Goal: Task Accomplishment & Management: Manage account settings

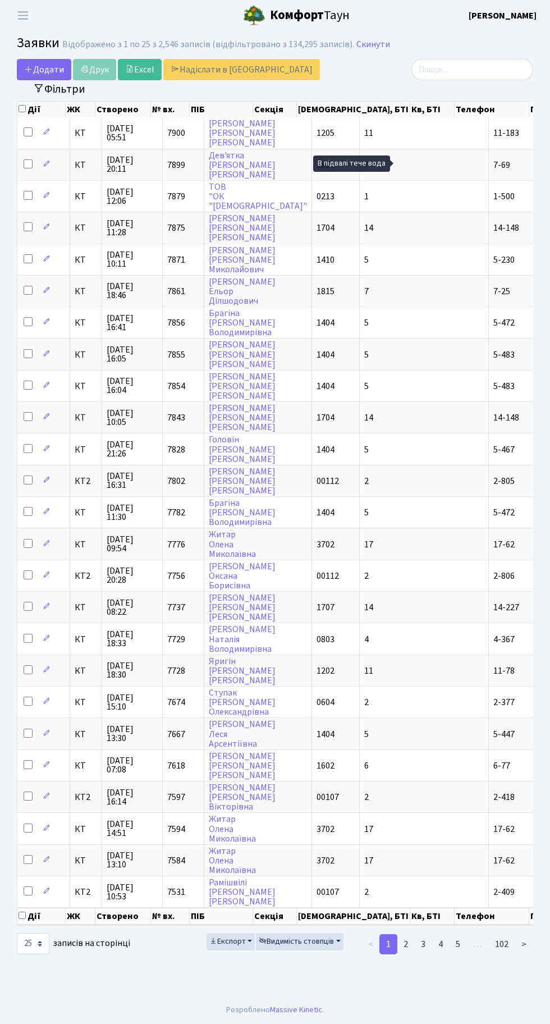
select select "25"
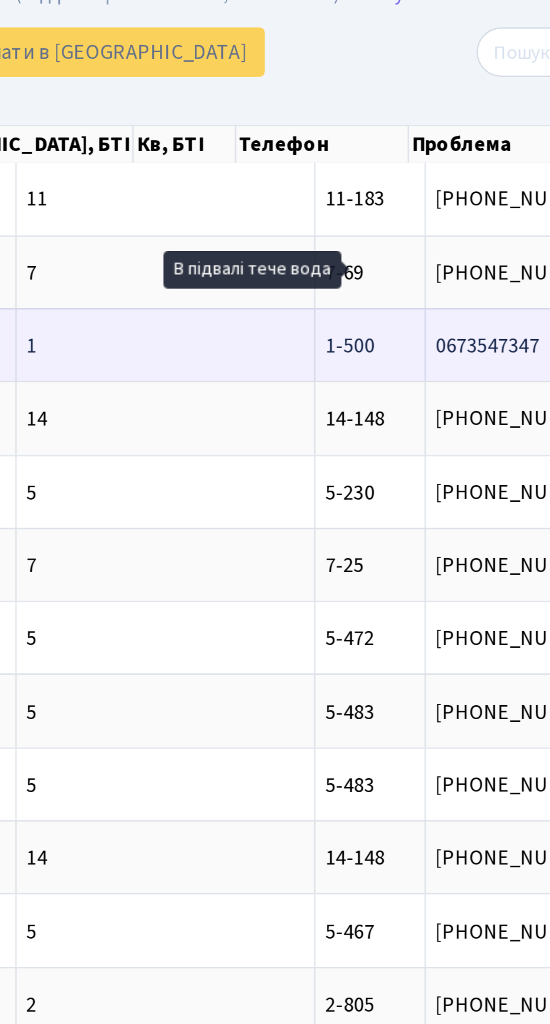
click at [479, 196] on span "Паркінг №26 на[...]" at bounding box center [515, 196] width 72 height 12
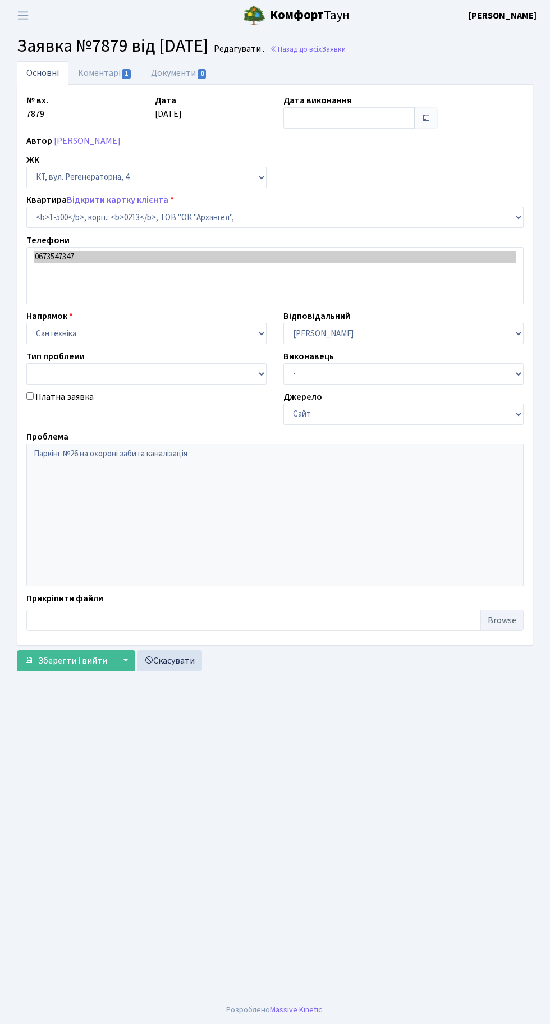
select select "16285"
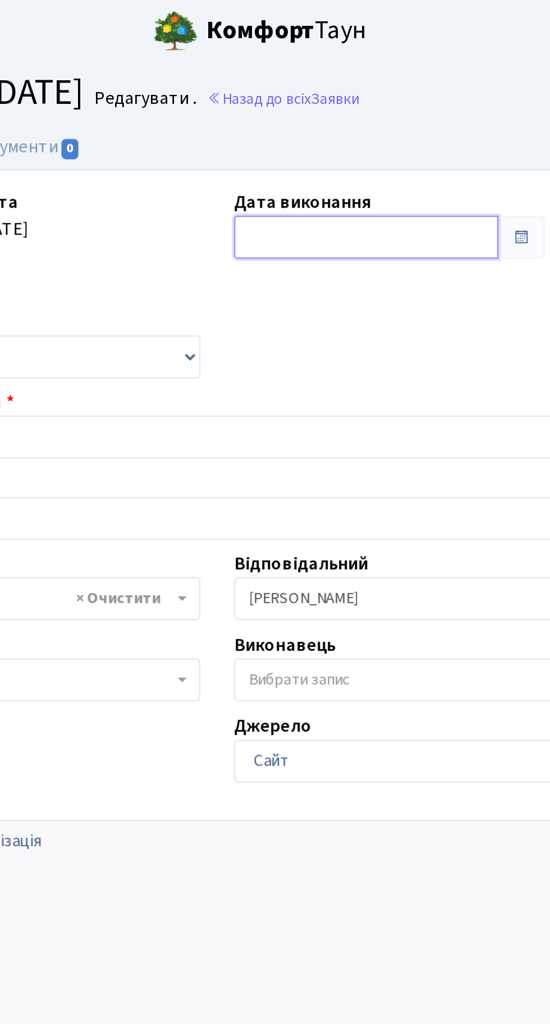
click at [334, 112] on input "text" at bounding box center [349, 117] width 131 height 21
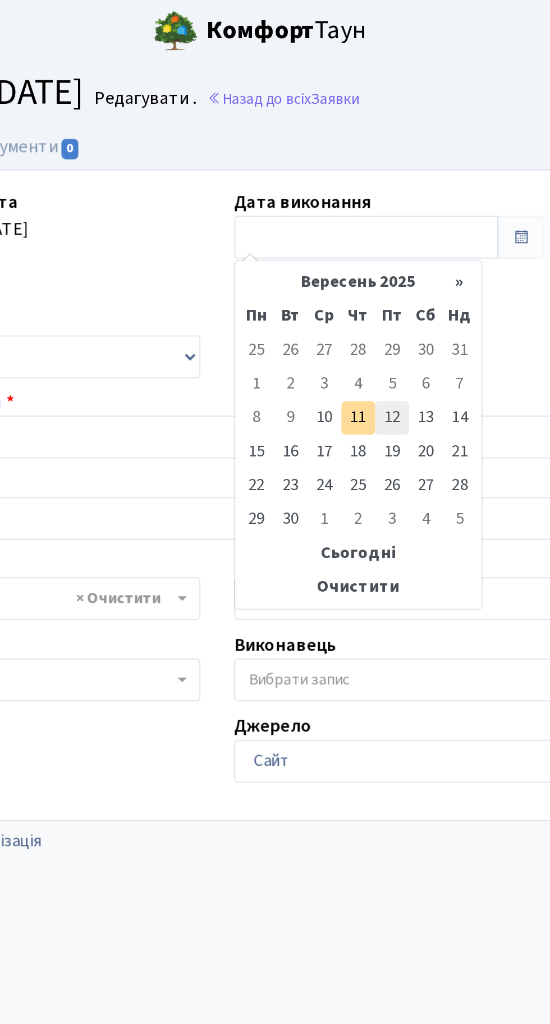
click at [360, 207] on td "12" at bounding box center [362, 207] width 17 height 17
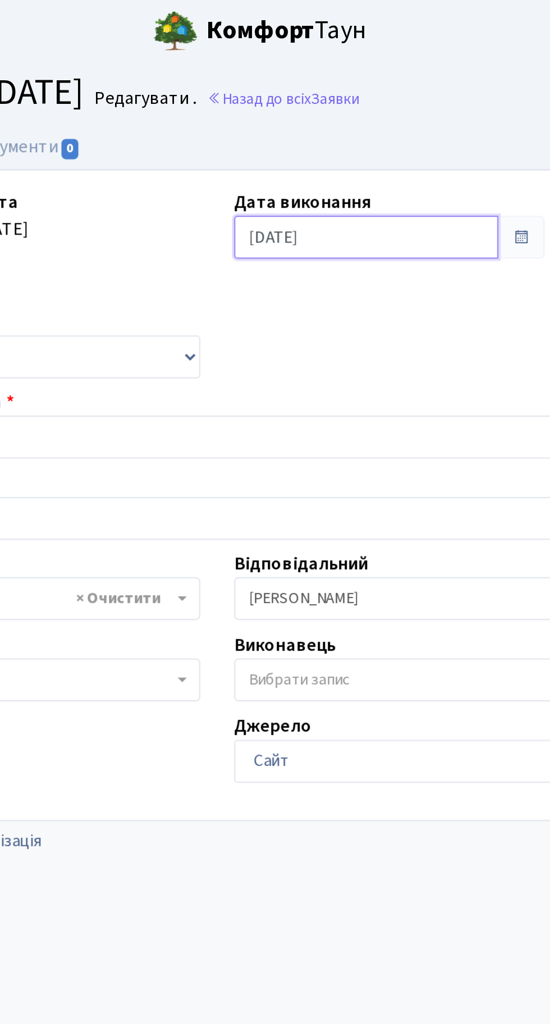
click at [359, 121] on input "12.09.2025" at bounding box center [349, 117] width 131 height 21
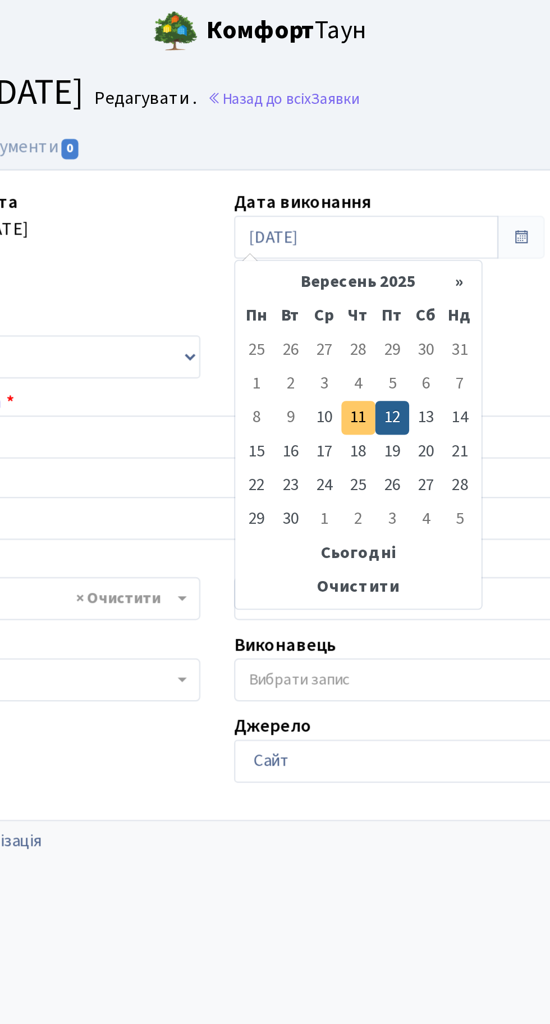
click at [345, 206] on td "11" at bounding box center [345, 207] width 17 height 17
type input "11.09.2025"
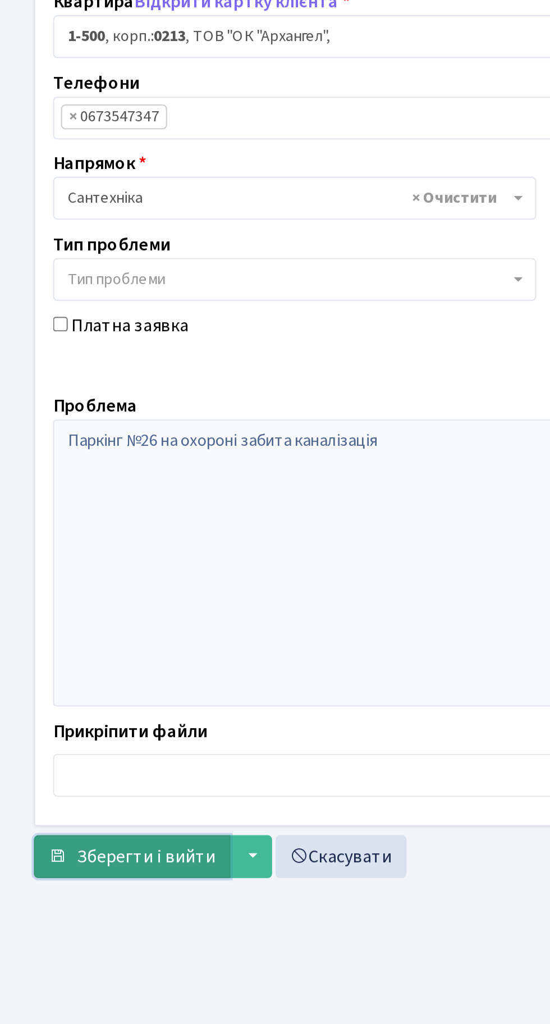
click at [76, 622] on span "Зберегти і вийти" at bounding box center [72, 625] width 69 height 12
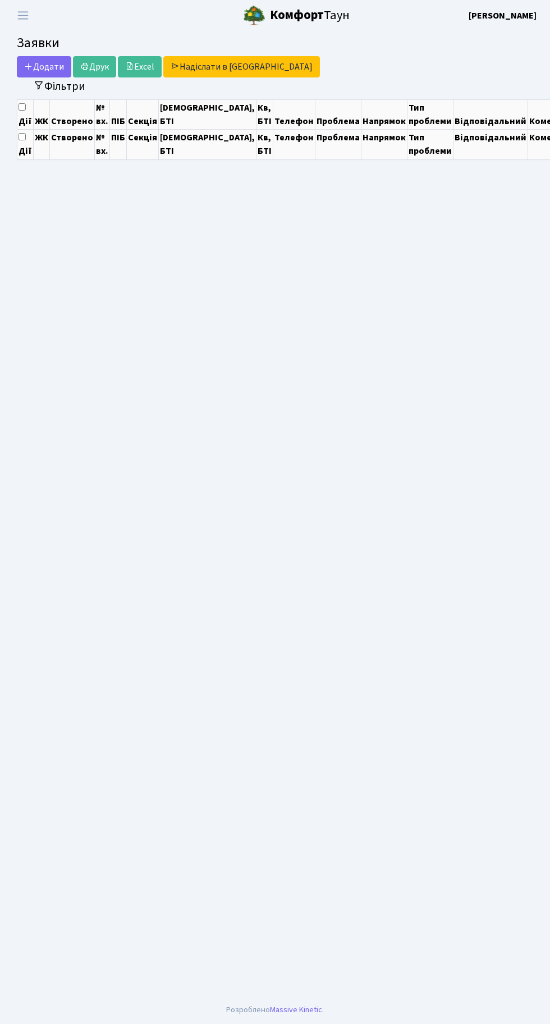
select select "25"
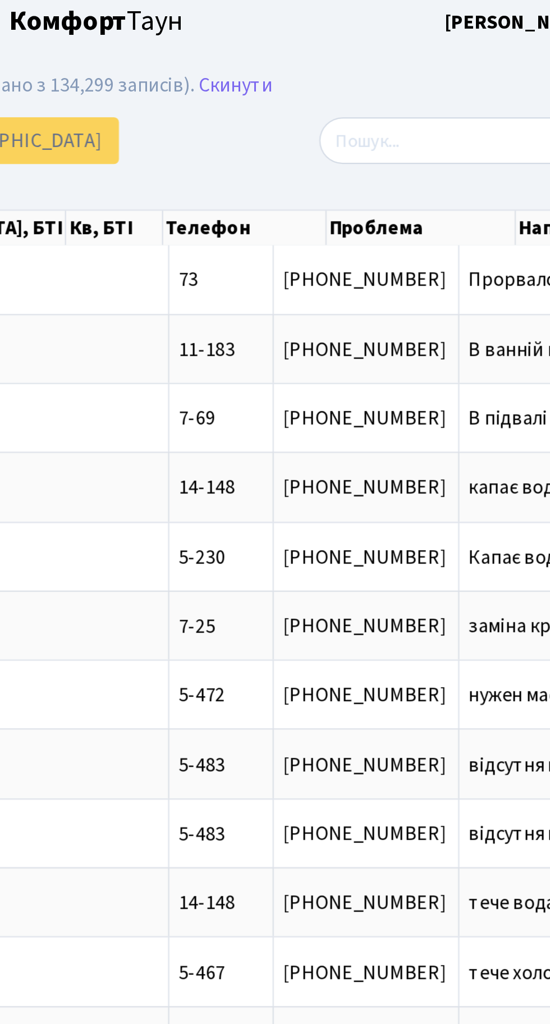
scroll to position [0, 114]
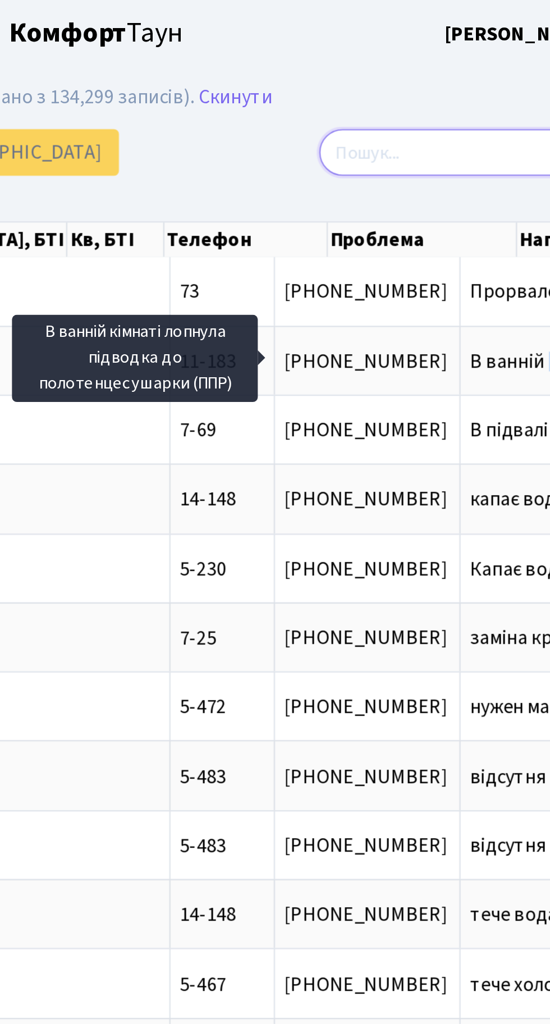
click at [428, 59] on input "search" at bounding box center [473, 69] width 122 height 21
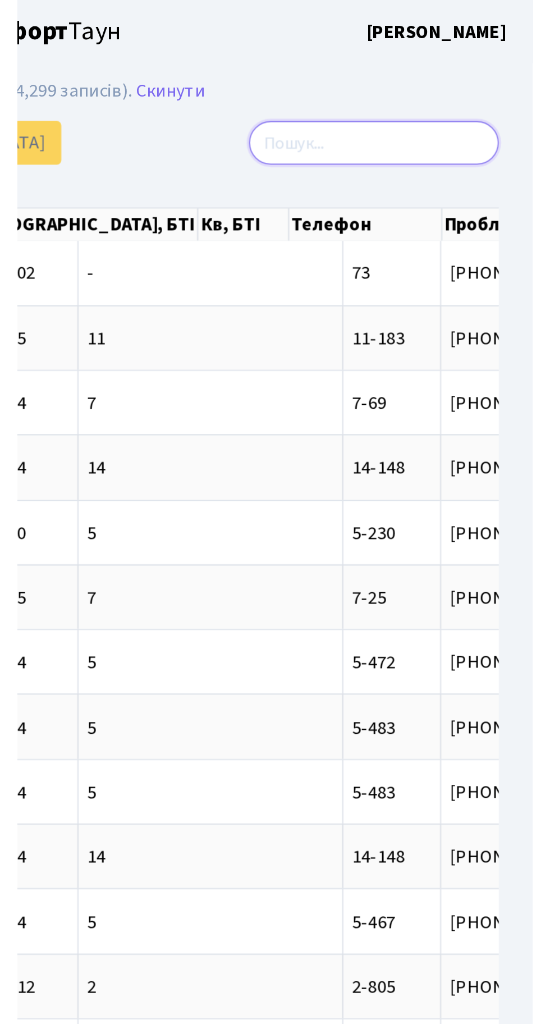
scroll to position [0, 0]
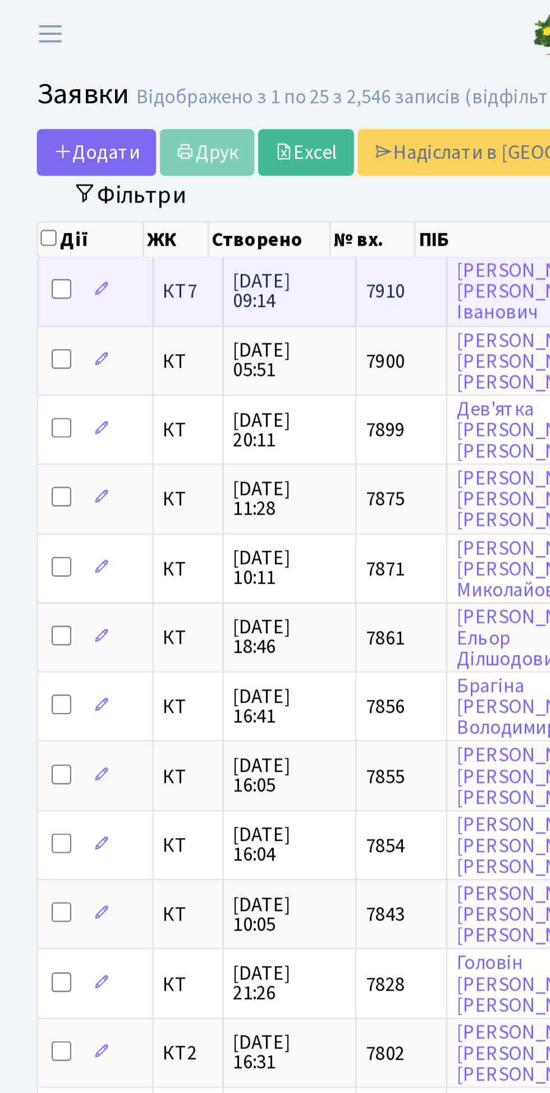
click at [30, 131] on input "checkbox" at bounding box center [28, 131] width 9 height 9
checkbox input "true"
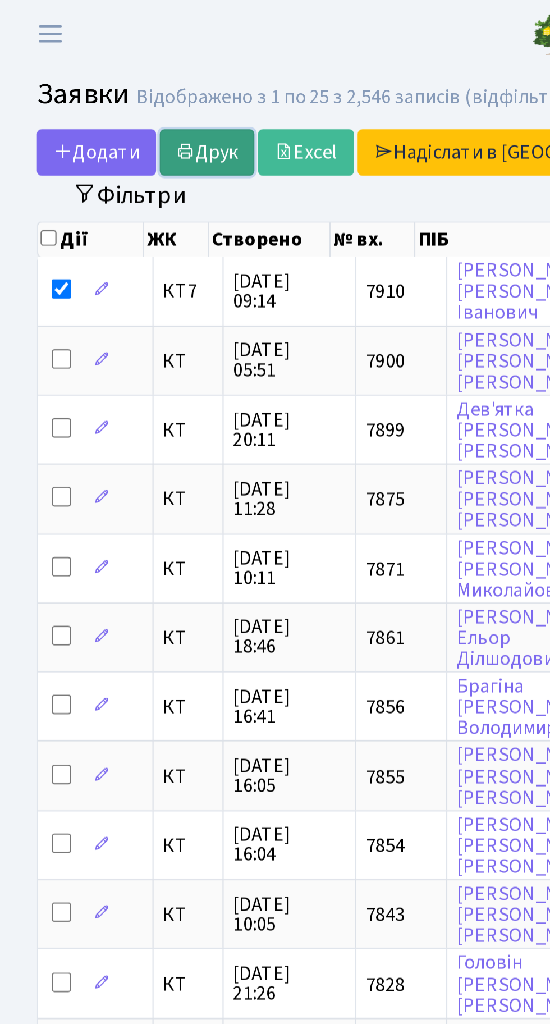
click at [101, 72] on link "Друк" at bounding box center [94, 69] width 43 height 21
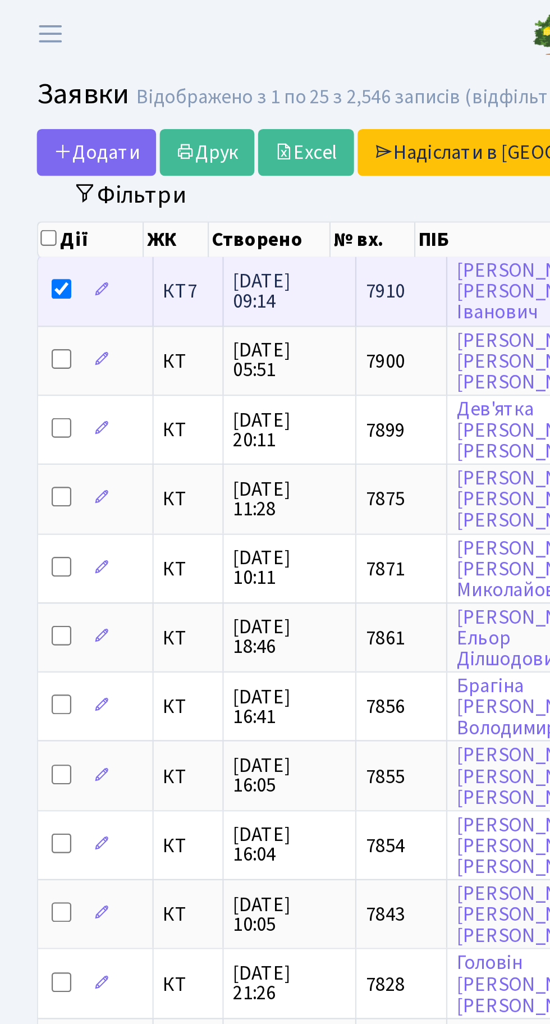
click at [127, 132] on span "11.09.2025 09:14" at bounding box center [132, 133] width 51 height 18
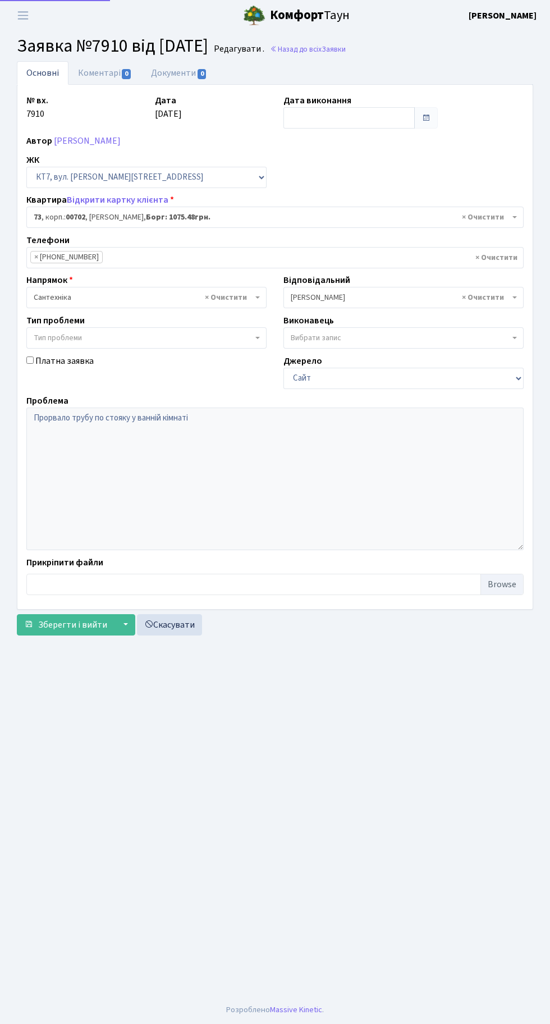
select select "18439"
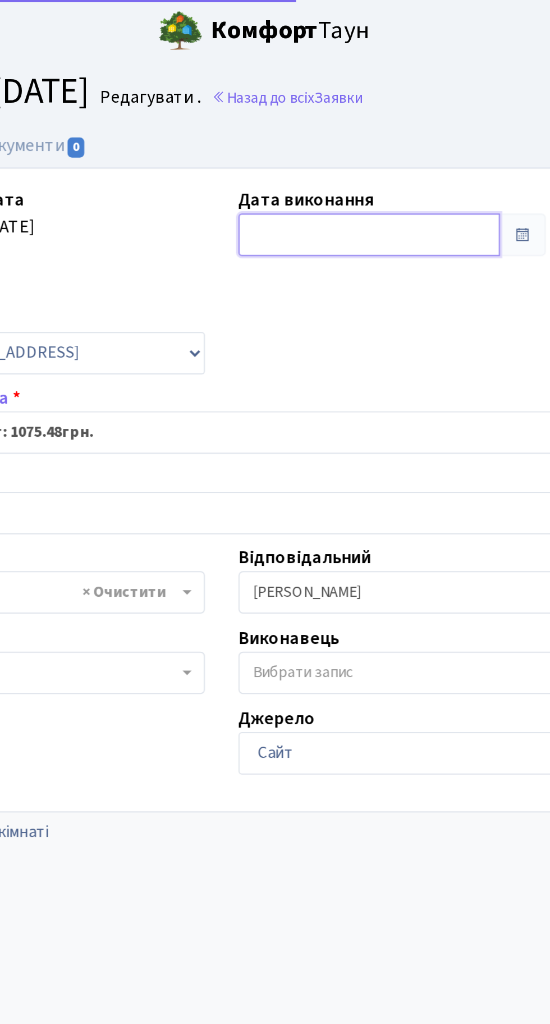
click at [321, 118] on input "text" at bounding box center [349, 117] width 131 height 21
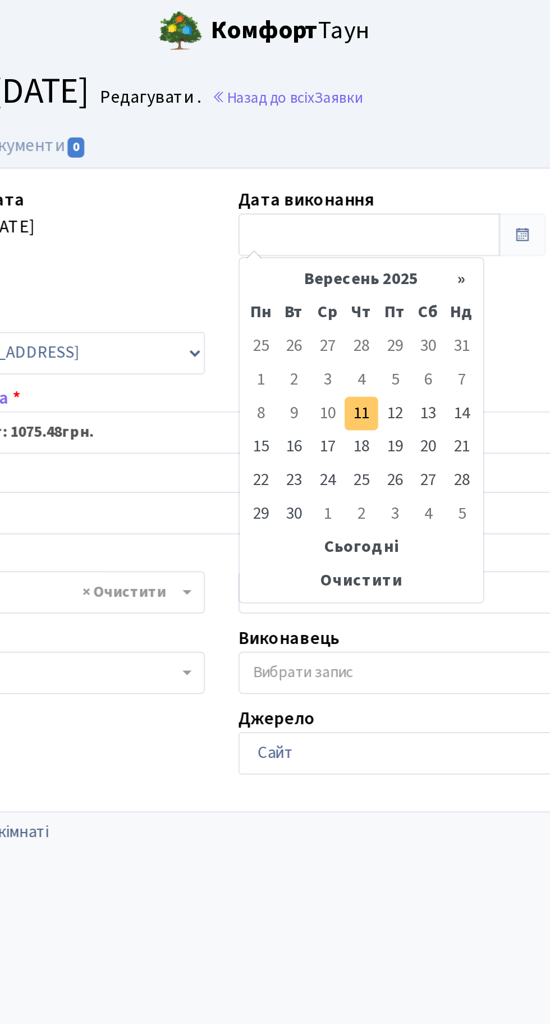
click at [342, 203] on td "11" at bounding box center [345, 207] width 17 height 17
type input "[DATE]"
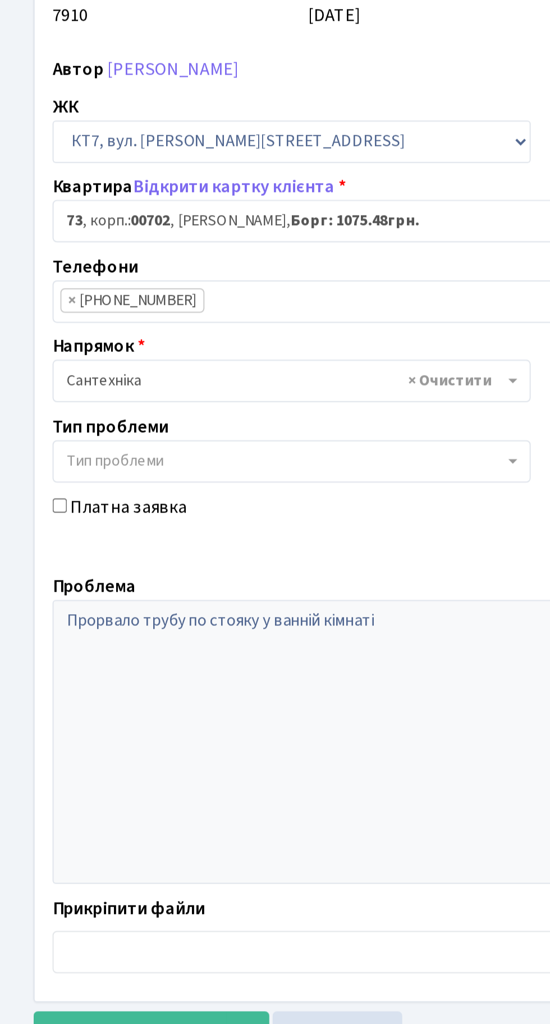
click at [14, 109] on div "Основні Коментарі 0 Документи 0 № вх. 7910 Дата [DATE] Дата виконання [DATE] Ав…" at bounding box center [274, 351] width 533 height 580
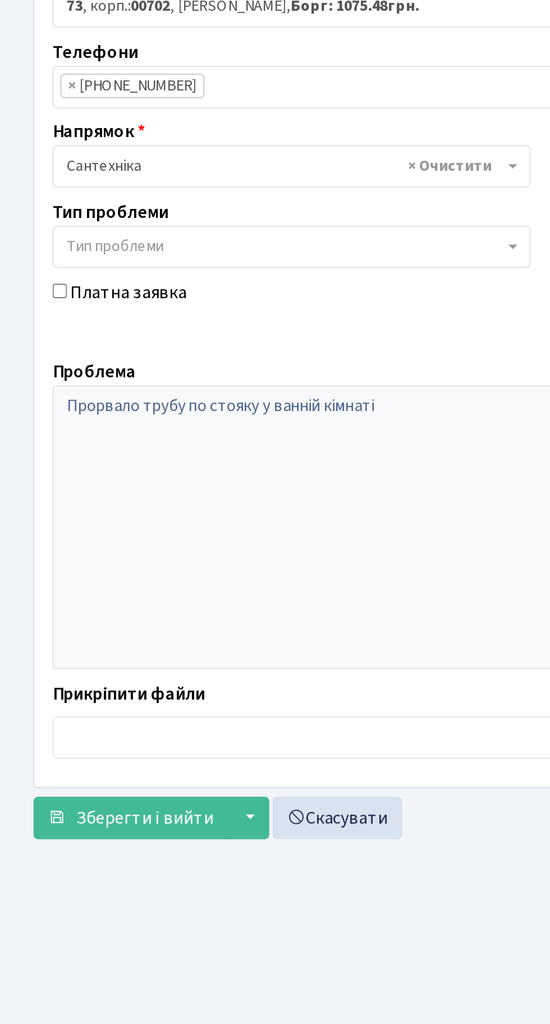
click at [66, 693] on main "Admin Заявки Редагувати Заявка №7910 від [DATE] [GEOGRAPHIC_DATA] . Назад до вс…" at bounding box center [275, 513] width 550 height 965
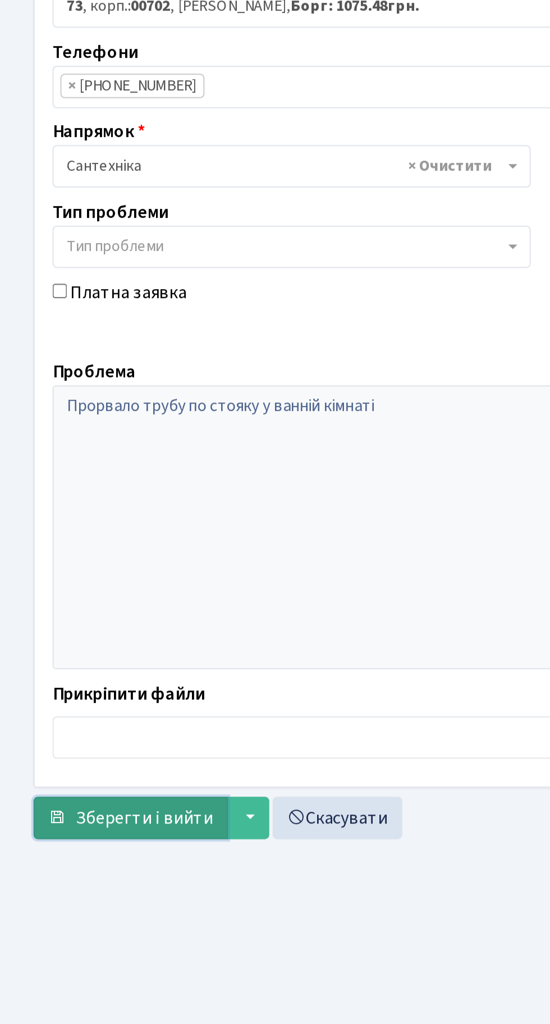
click at [58, 615] on button "Зберегти і вийти" at bounding box center [66, 624] width 98 height 21
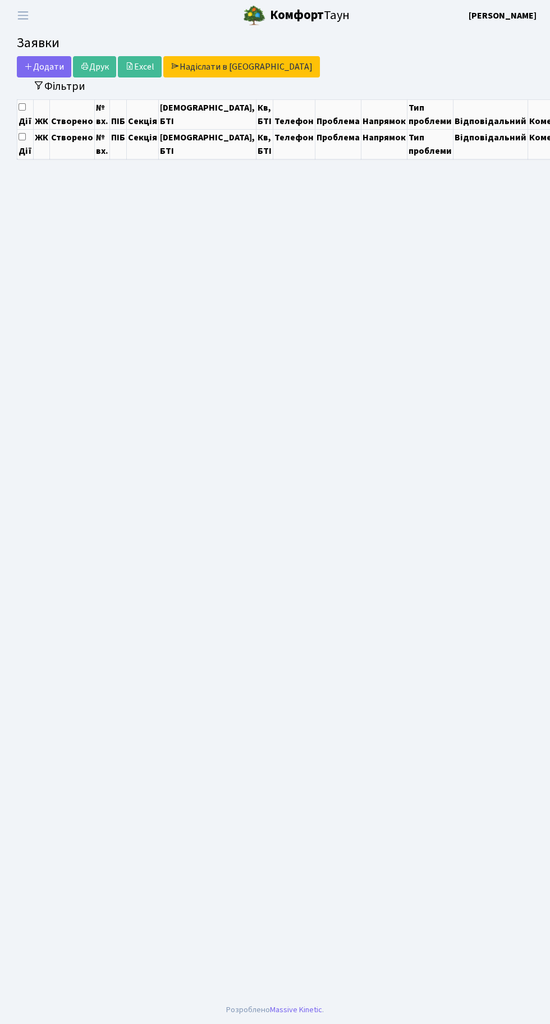
select select "25"
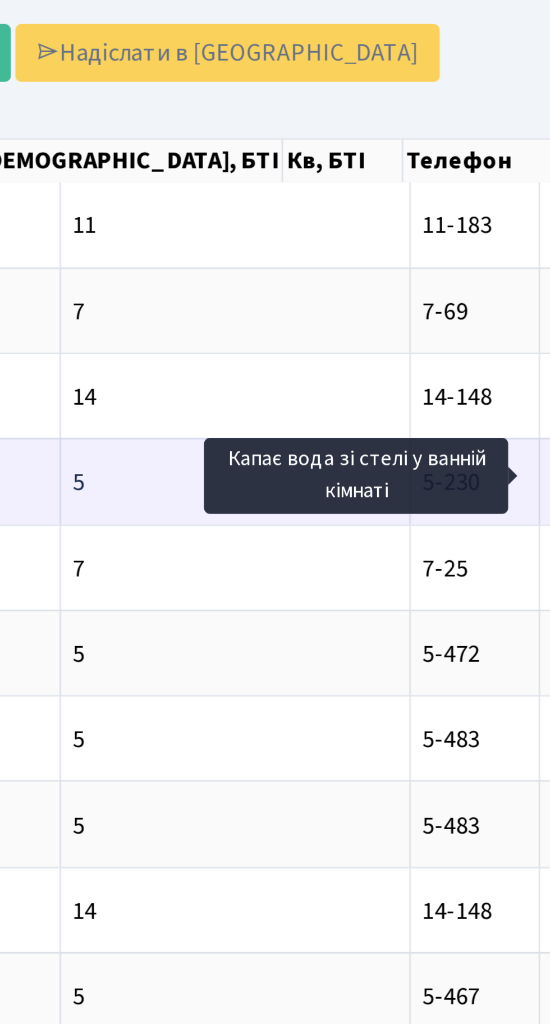
scroll to position [0, 158]
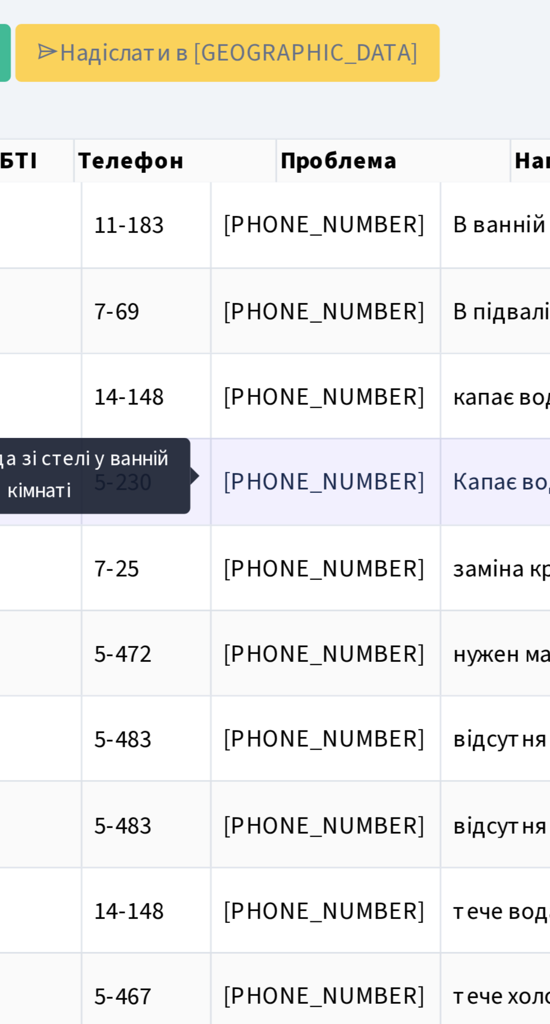
click at [325, 223] on span "Капає вода зі с[...]" at bounding box center [360, 228] width 70 height 12
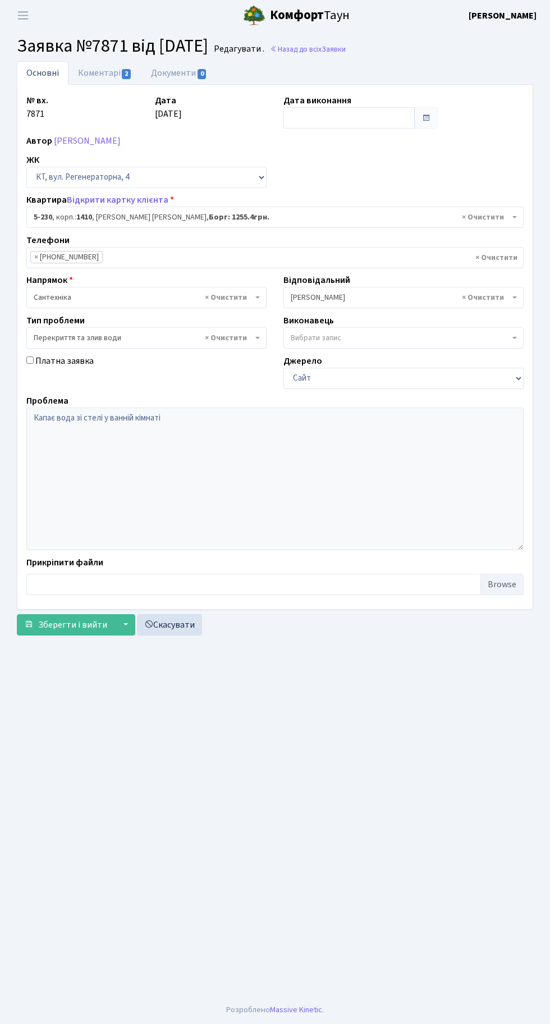
select select "2308"
select select "32"
